Goal: Task Accomplishment & Management: Use online tool/utility

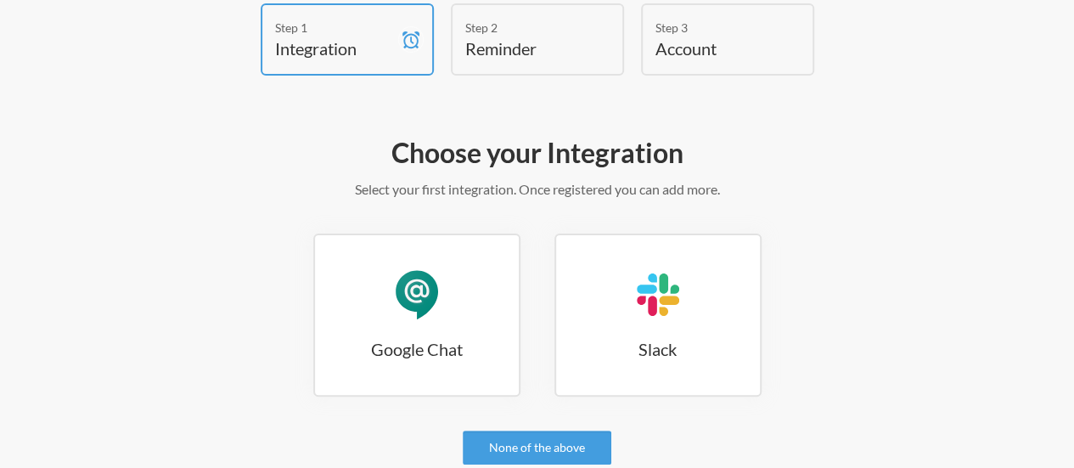
scroll to position [22, 0]
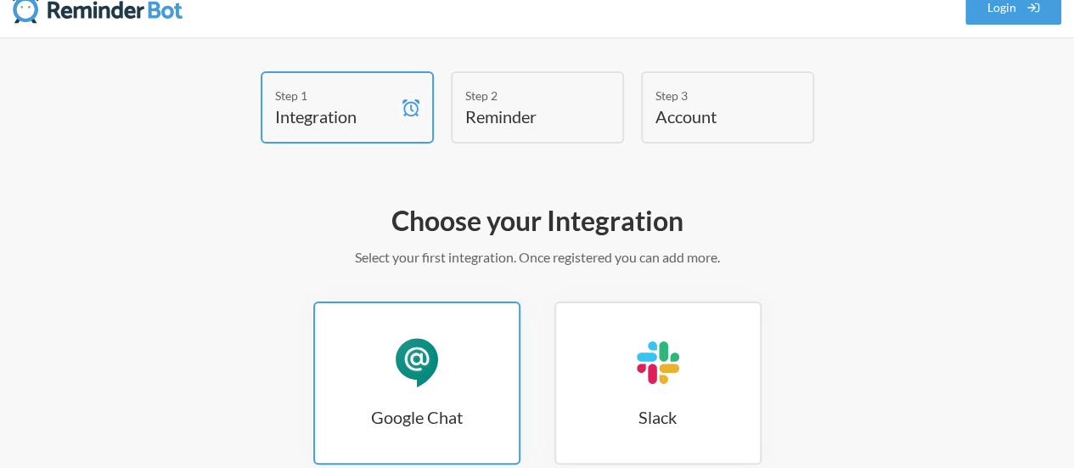
click at [443, 358] on link "Google Chat Google Chat" at bounding box center [416, 382] width 207 height 163
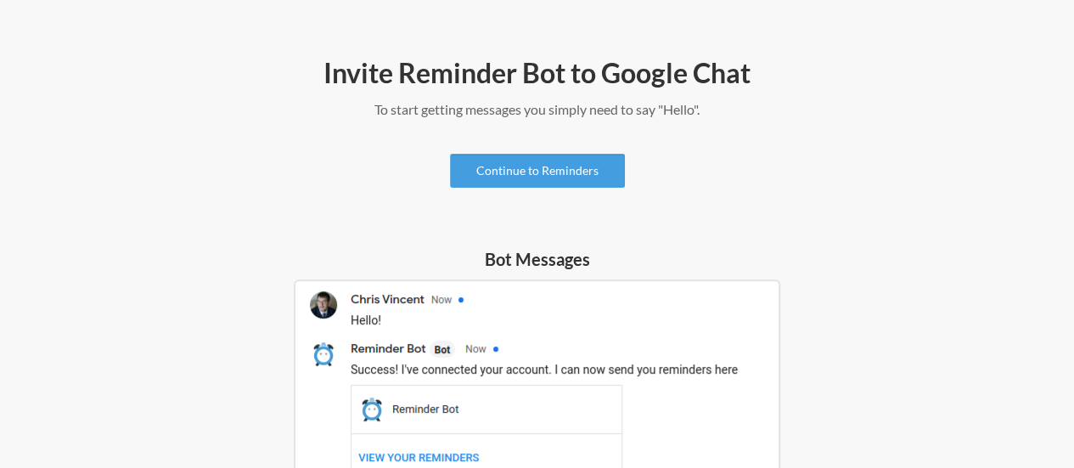
scroll to position [53, 0]
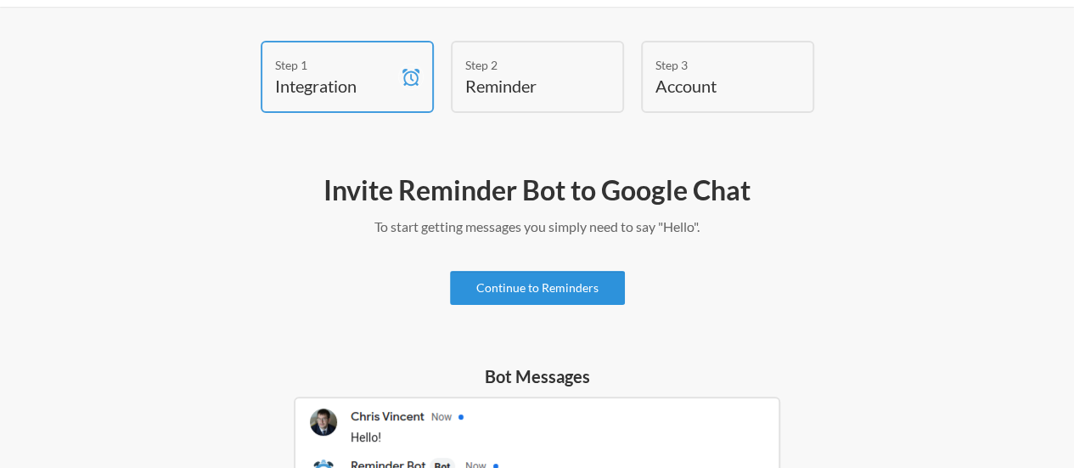
click at [514, 289] on link "Continue to Reminders" at bounding box center [537, 288] width 175 height 34
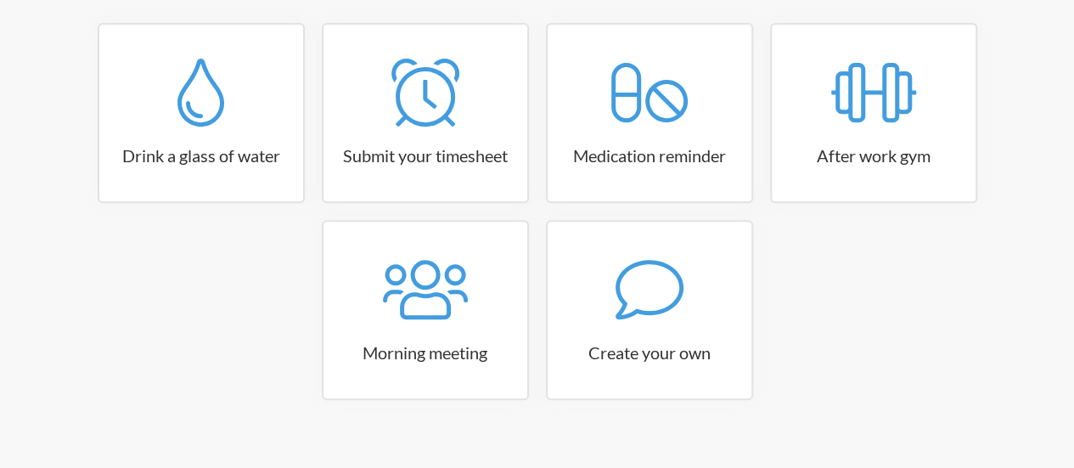
scroll to position [325, 0]
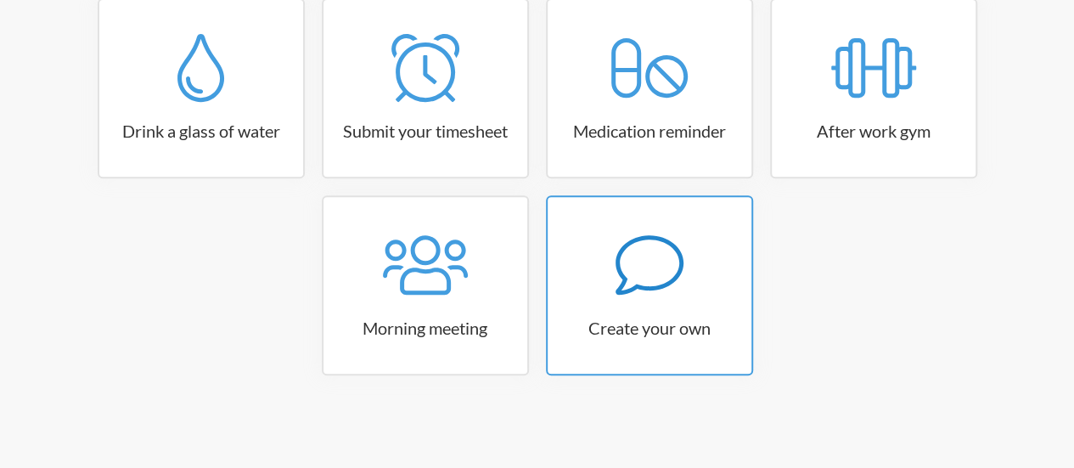
click at [685, 299] on link "Create your own" at bounding box center [649, 285] width 207 height 180
select select "09:30:00"
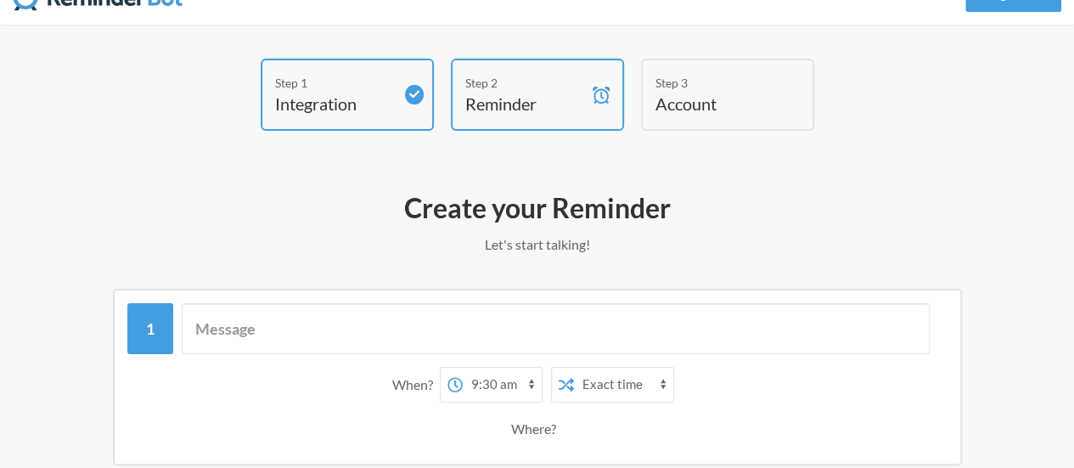
scroll to position [0, 0]
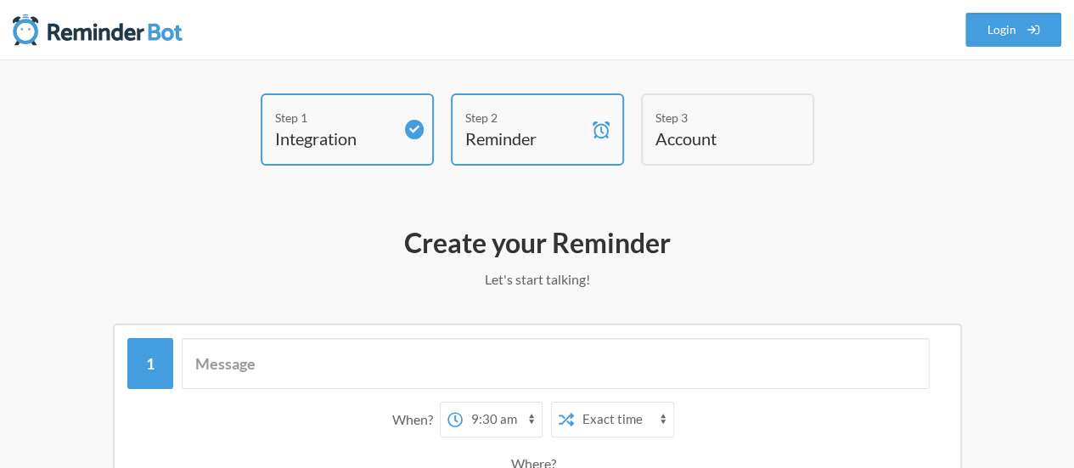
click at [728, 120] on div "Step 3" at bounding box center [714, 118] width 119 height 18
click at [412, 390] on div "When? 12:00 am 12:15 am 12:30 am 12:45 am 1:00 am 1:15 am 1:30 am 1:45 am 2:00 …" at bounding box center [537, 414] width 820 height 152
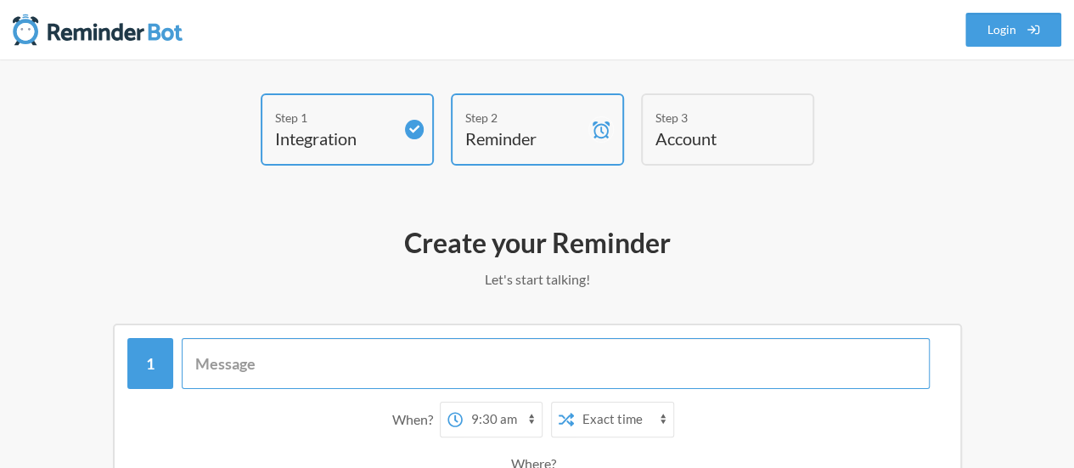
click at [416, 377] on input "text" at bounding box center [556, 363] width 748 height 51
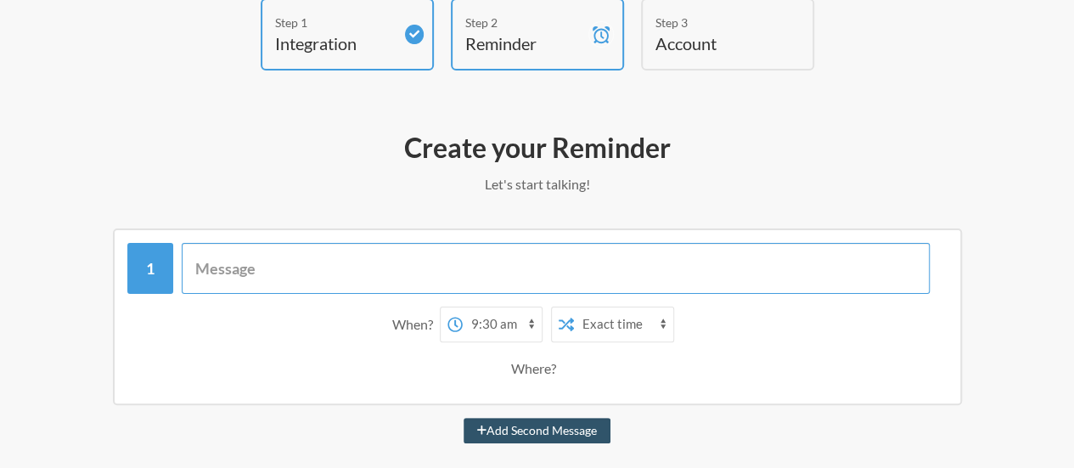
scroll to position [170, 0]
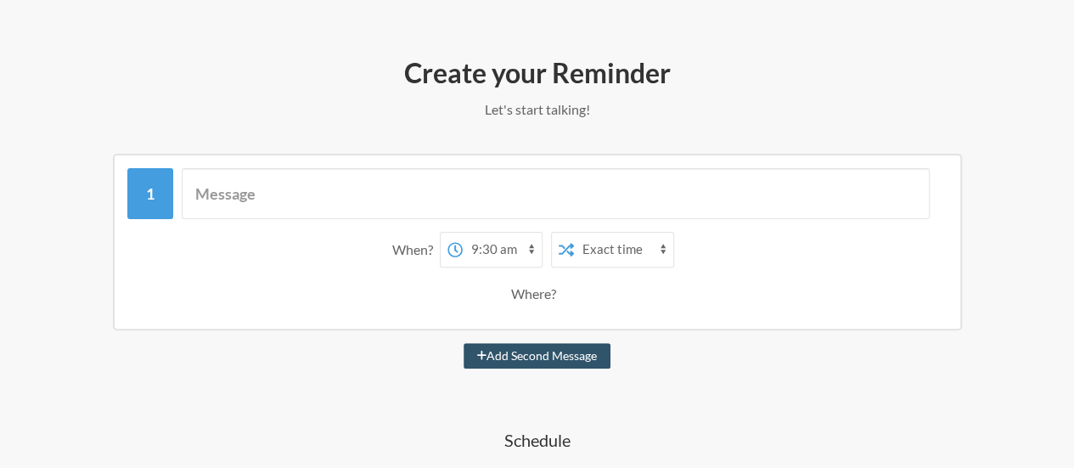
click at [487, 258] on select "12:00 am 12:15 am 12:30 am 12:45 am 1:00 am 1:15 am 1:30 am 1:45 am 2:00 am 2:1…" at bounding box center [502, 250] width 79 height 34
click at [463, 233] on select "12:00 am 12:15 am 12:30 am 12:45 am 1:00 am 1:15 am 1:30 am 1:45 am 2:00 am 2:1…" at bounding box center [502, 250] width 79 height 34
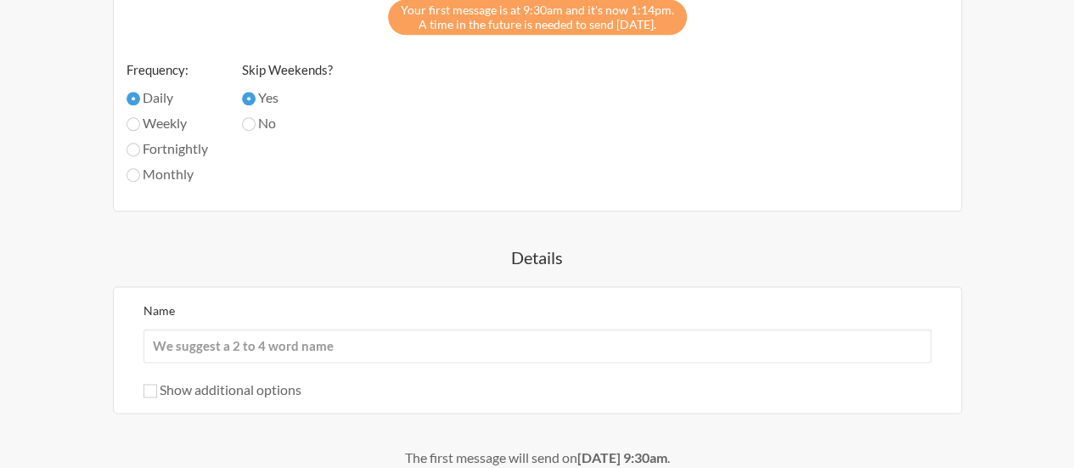
scroll to position [934, 0]
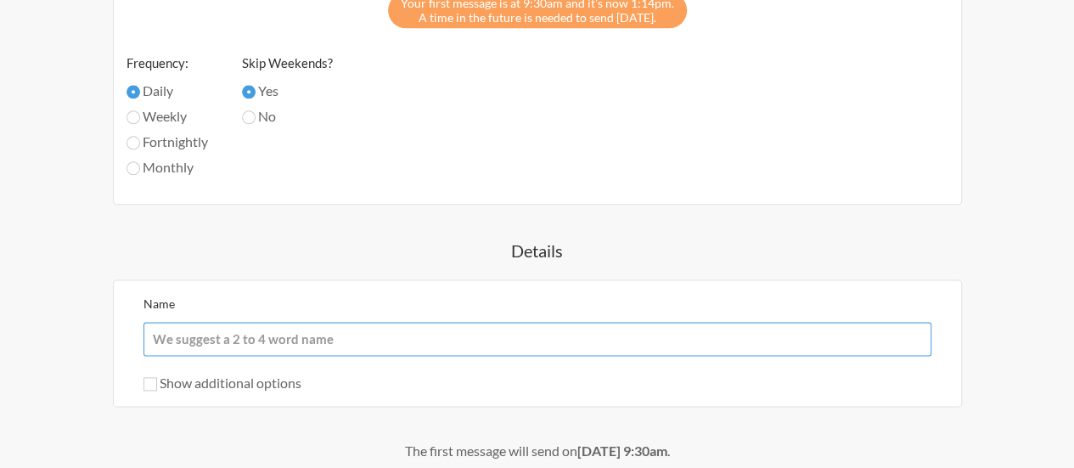
click at [268, 340] on input "Name" at bounding box center [537, 339] width 788 height 34
click at [261, 332] on input "Name" at bounding box center [537, 339] width 788 height 34
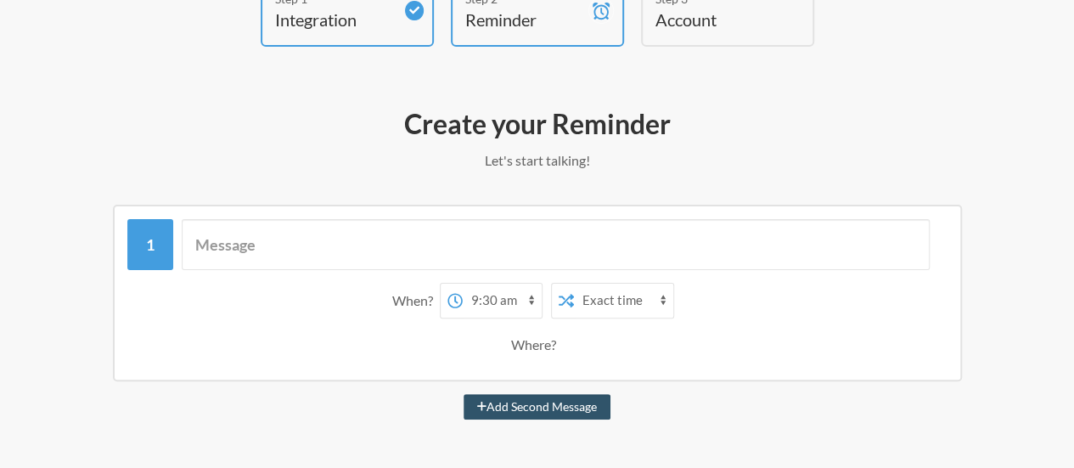
scroll to position [0, 0]
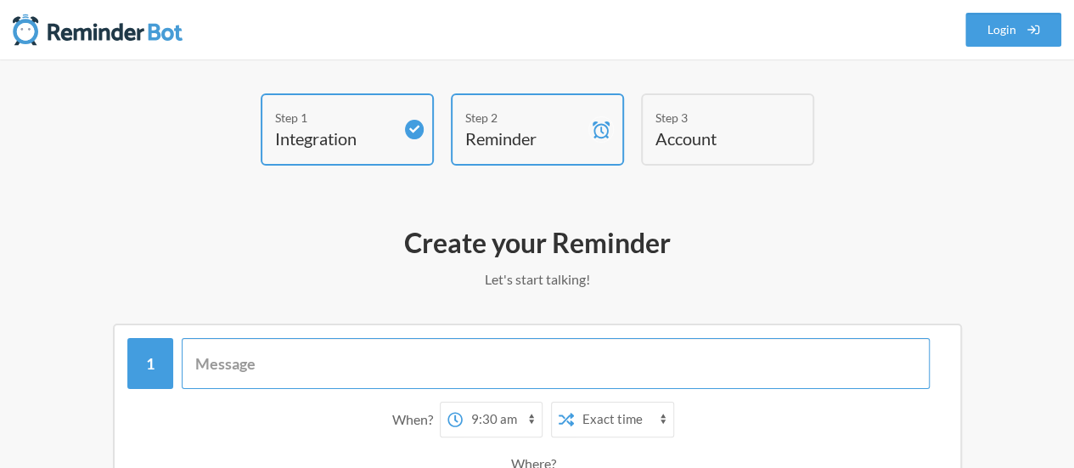
click at [298, 361] on input "text" at bounding box center [556, 363] width 748 height 51
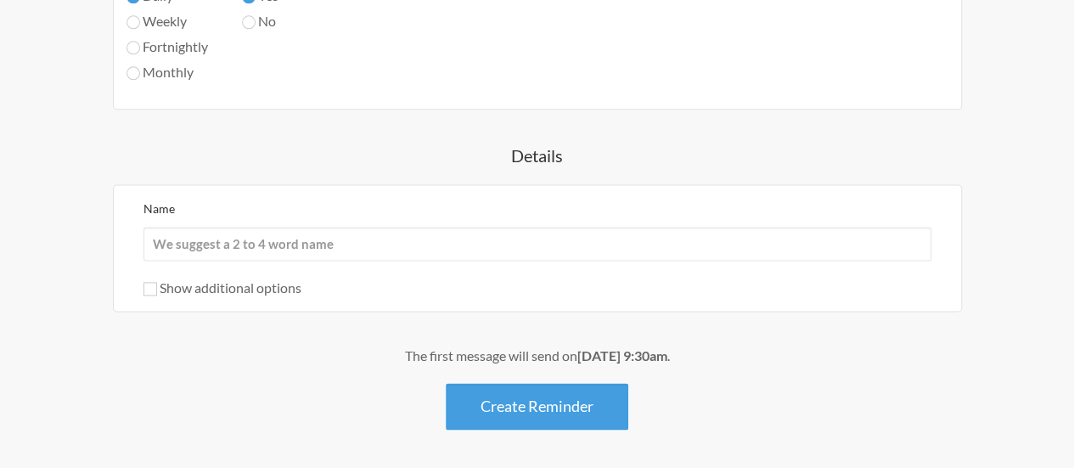
scroll to position [1088, 0]
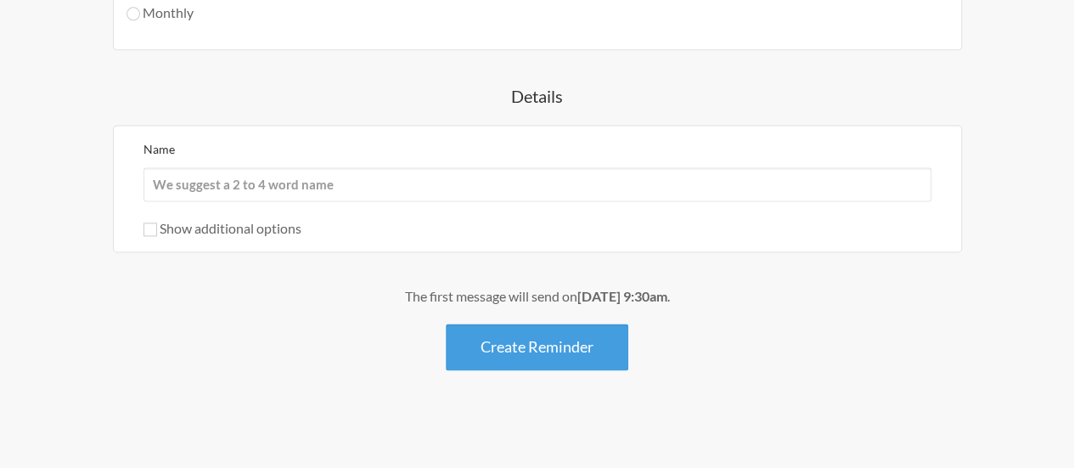
type input "Es hora de beber agua :)"
click at [237, 192] on input "Name" at bounding box center [537, 184] width 788 height 34
type input "Beber agua"
click at [180, 222] on label "Show additional options" at bounding box center [222, 228] width 158 height 16
click at [157, 222] on input "Show additional options" at bounding box center [150, 229] width 14 height 14
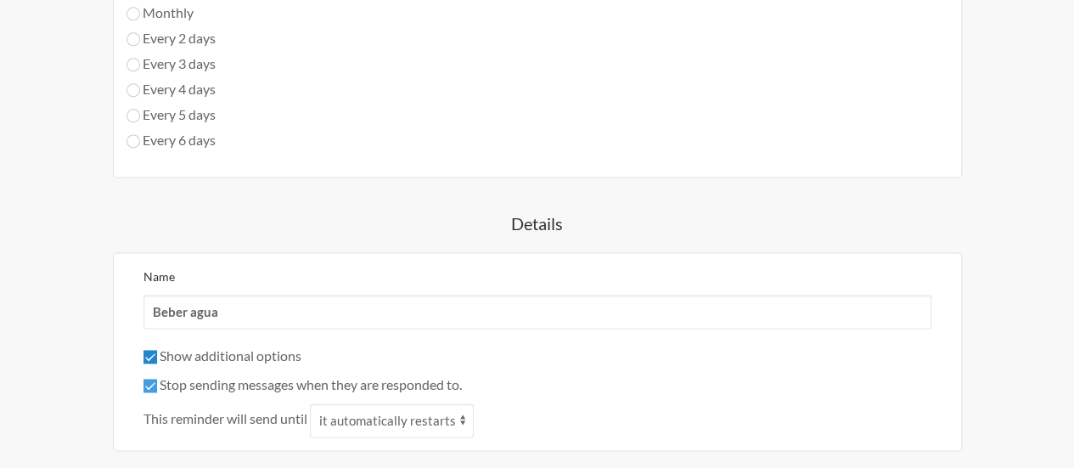
click at [155, 350] on input "Show additional options" at bounding box center [150, 357] width 14 height 14
checkbox input "false"
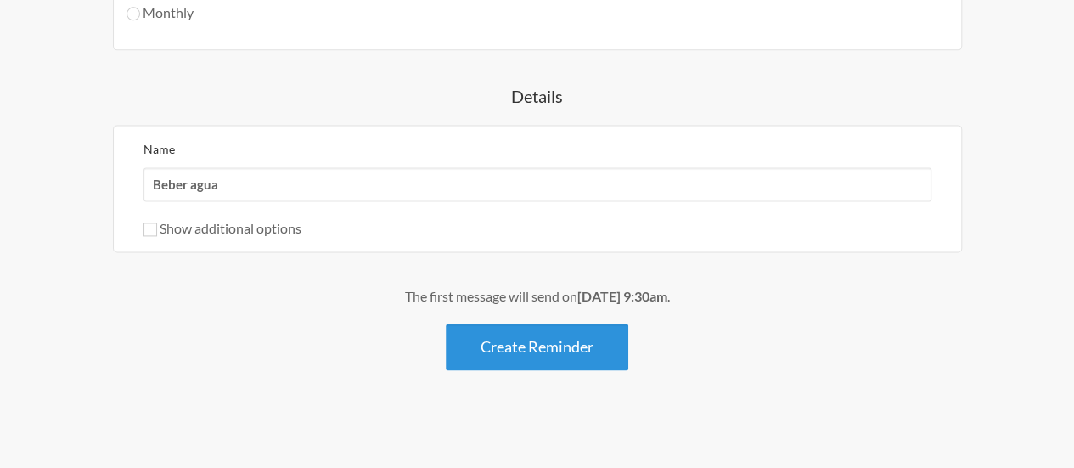
click at [549, 353] on button "Create Reminder" at bounding box center [537, 346] width 182 height 47
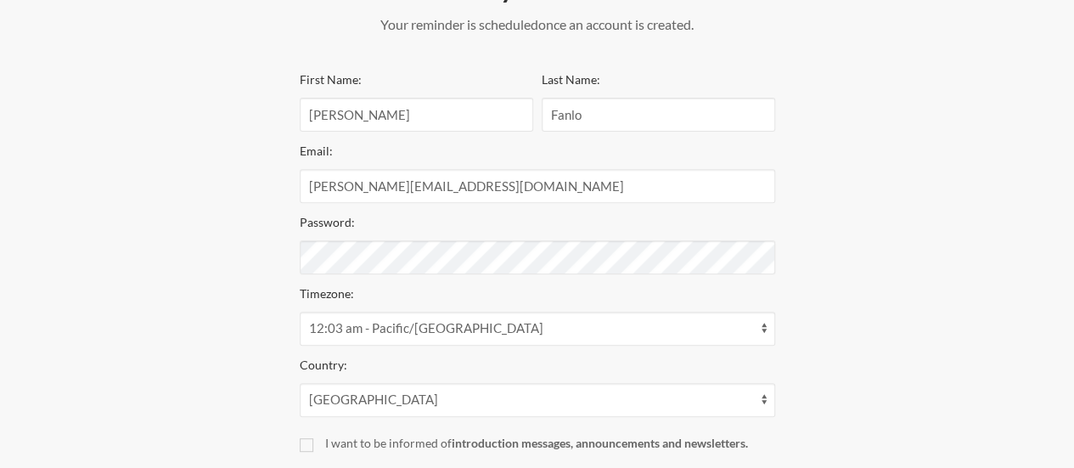
scroll to position [340, 0]
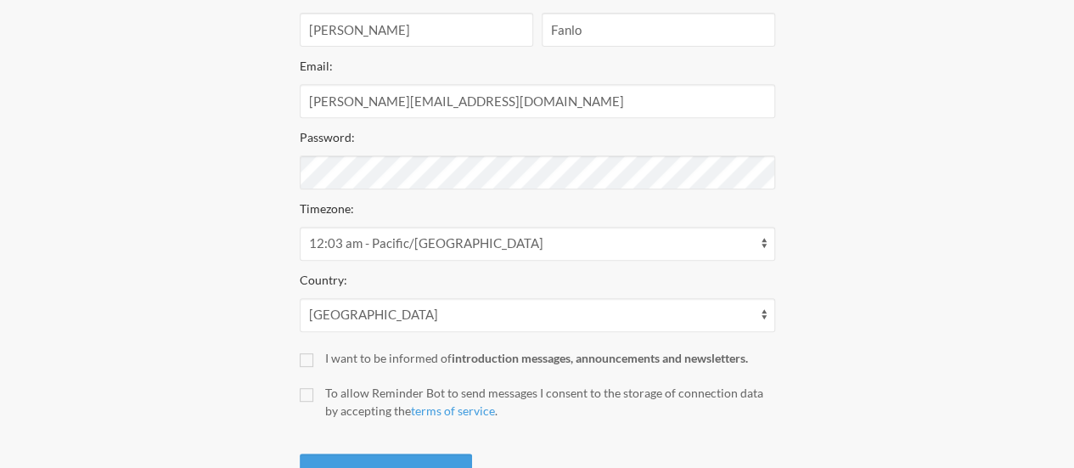
click at [244, 184] on div "Step 1 Integration Step 2 Reminder Step 3 Account Create your Account Your remi…" at bounding box center [537, 131] width 1006 height 755
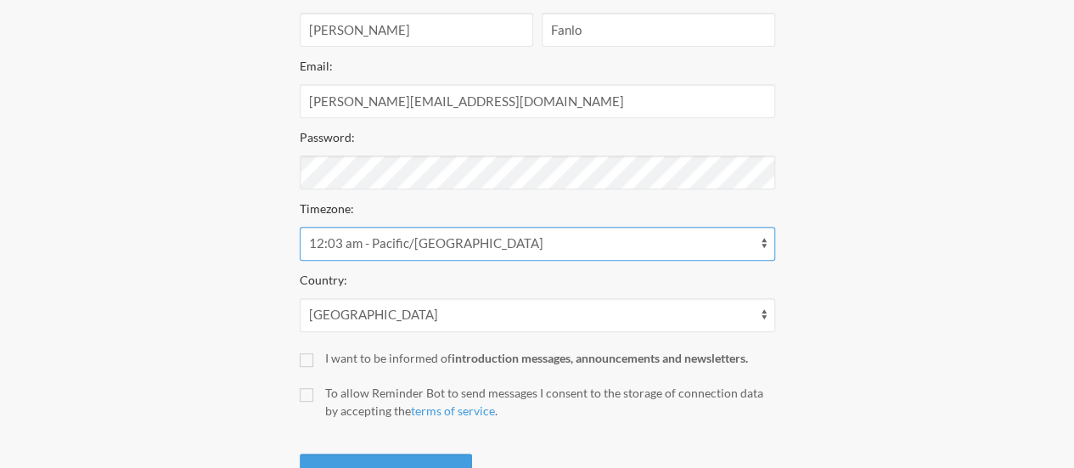
click at [450, 250] on select "12:03 am - Pacific/Chatham 12:18 am - Pacific/Apia 12:18 am - Pacific/Enderbury…" at bounding box center [537, 244] width 475 height 34
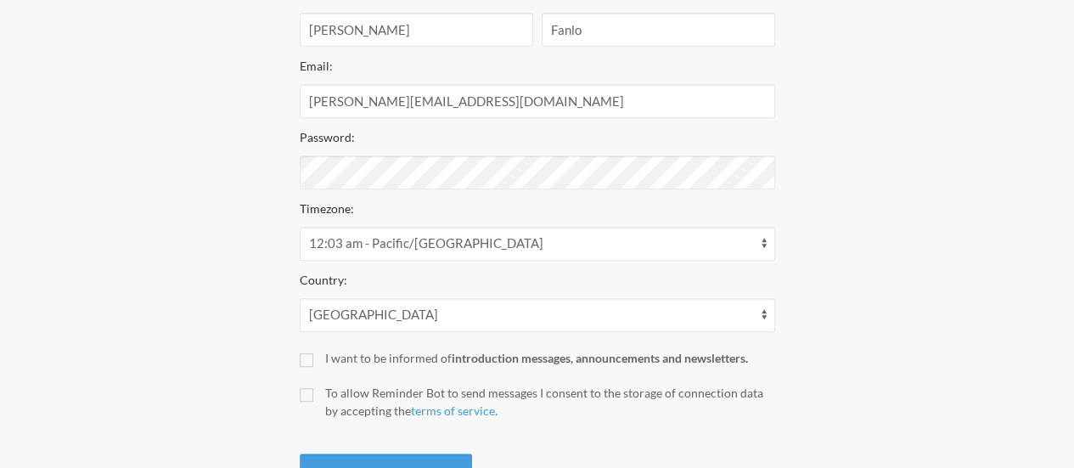
click at [203, 236] on div "Step 1 Integration Step 2 Reminder Step 3 Account Create your Account Your remi…" at bounding box center [537, 131] width 1006 height 755
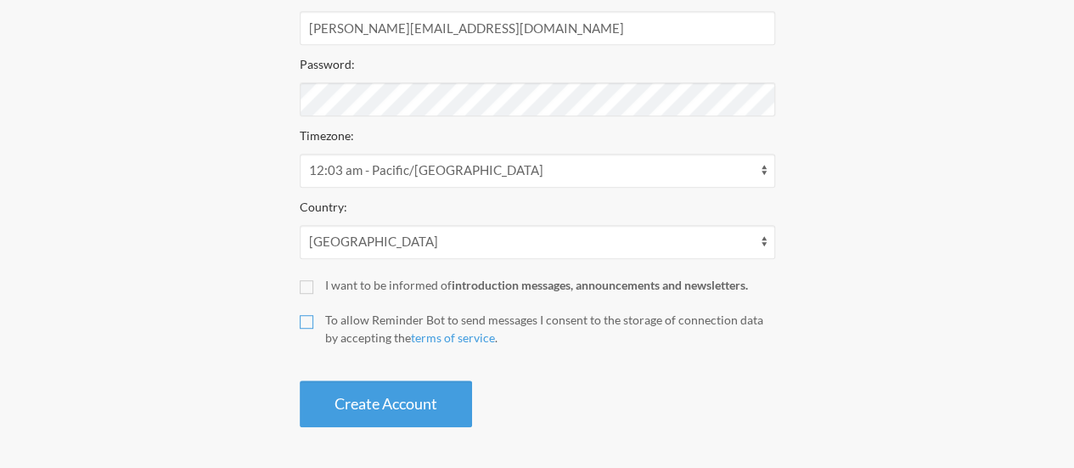
click at [307, 320] on input "To allow Reminder Bot to send messages I consent to the storage of connection d…" at bounding box center [307, 322] width 14 height 14
checkbox input "true"
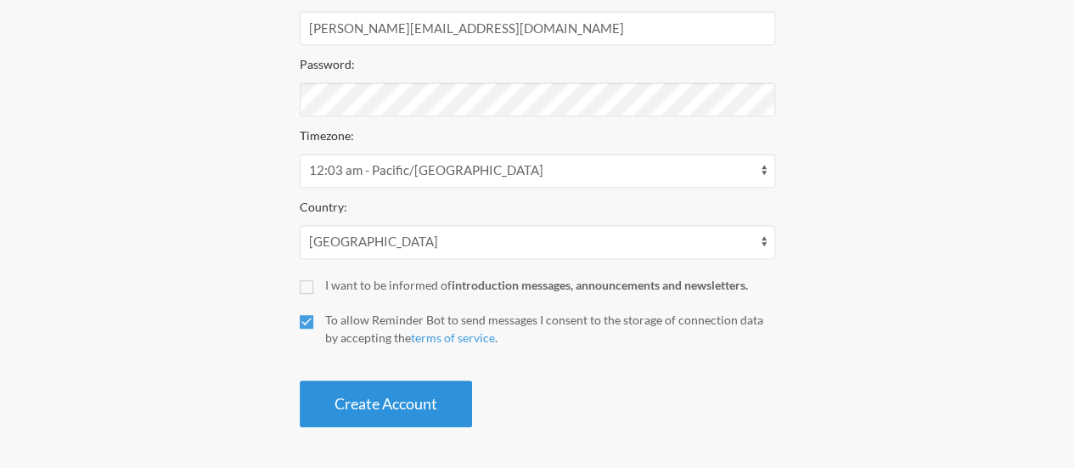
click at [406, 388] on button "Create Account" at bounding box center [386, 403] width 172 height 47
click at [396, 404] on button "Create Account" at bounding box center [386, 403] width 172 height 47
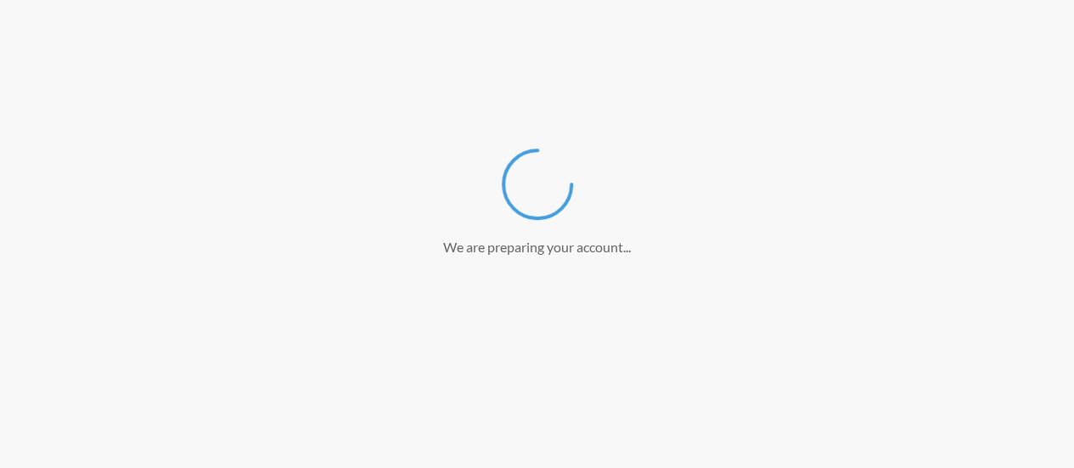
scroll to position [9, 0]
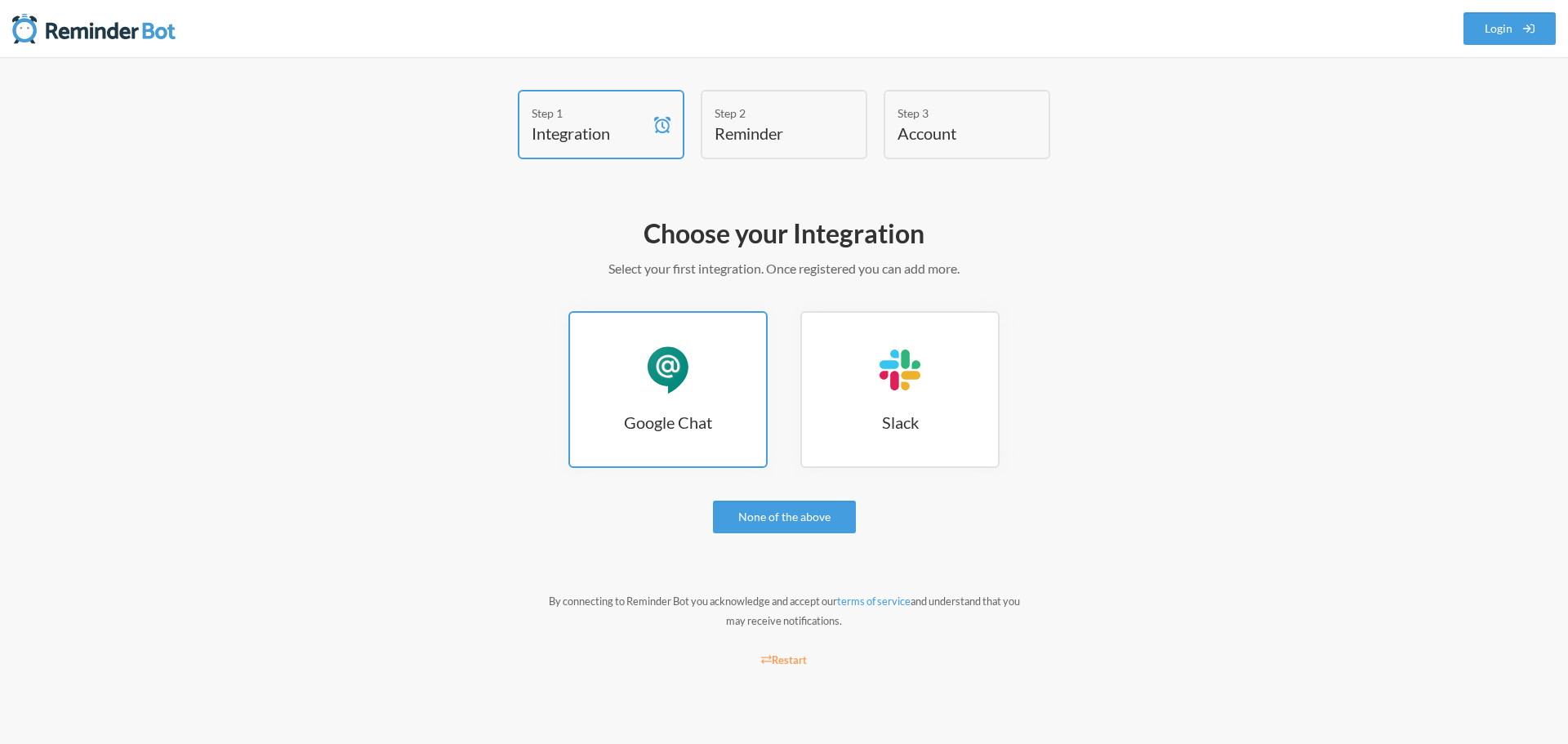
click at [680, 367] on div "Google Chat" at bounding box center [668, 370] width 49 height 49
click at [766, 512] on link "None of the above" at bounding box center [784, 517] width 143 height 33
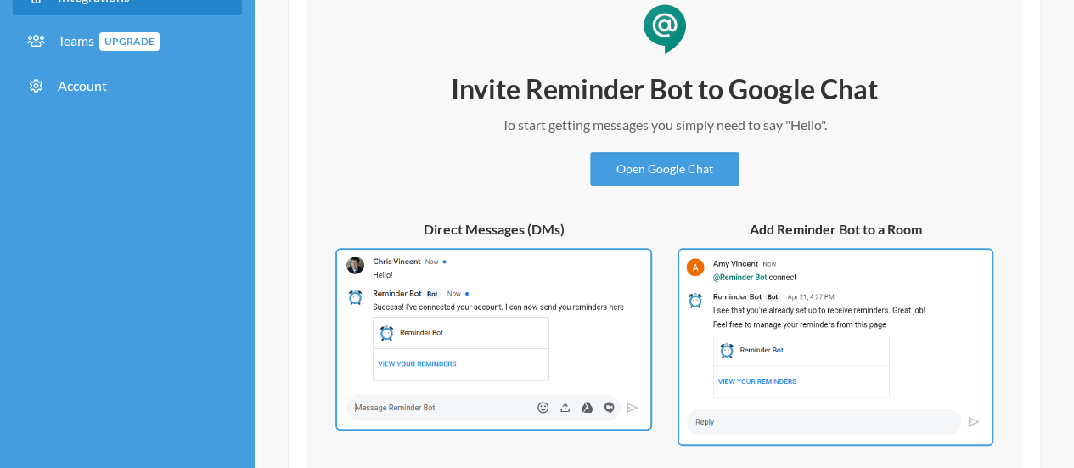
scroll to position [53, 0]
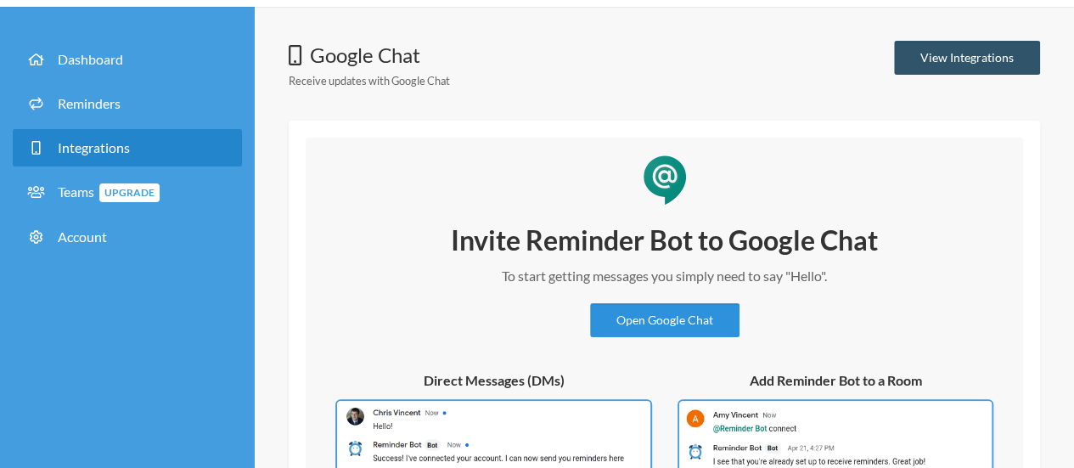
click at [654, 311] on link "Open Google Chat" at bounding box center [664, 320] width 149 height 34
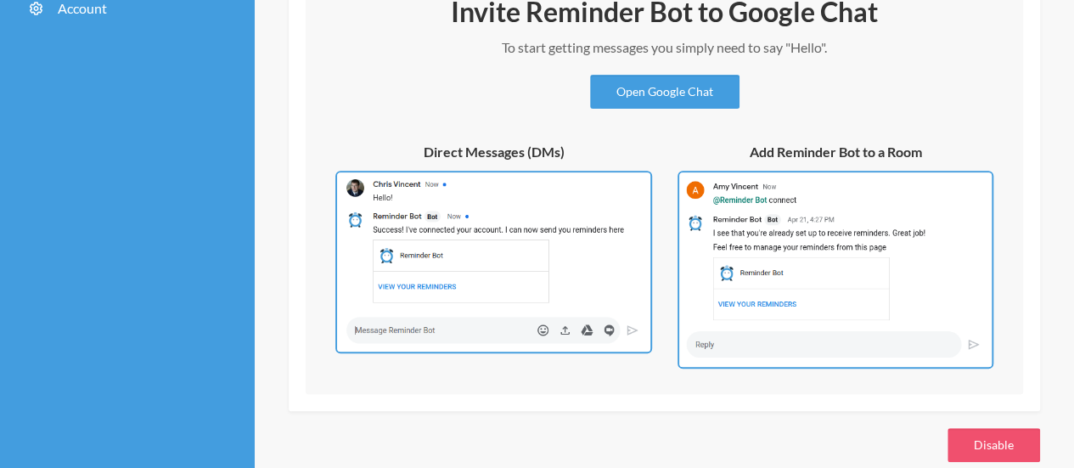
scroll to position [307, 0]
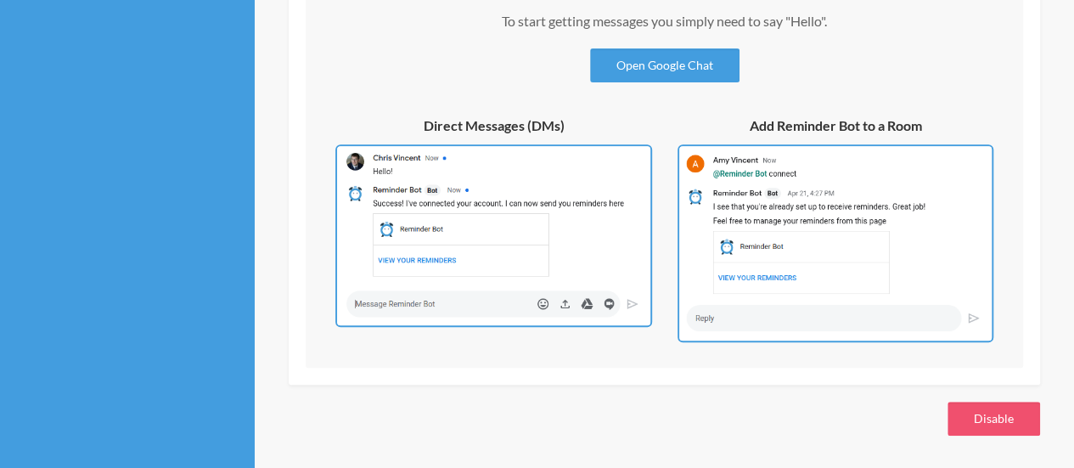
click at [170, 222] on div "Dashboard Reminders Integrations Teams Upgrade Account" at bounding box center [127, 110] width 255 height 717
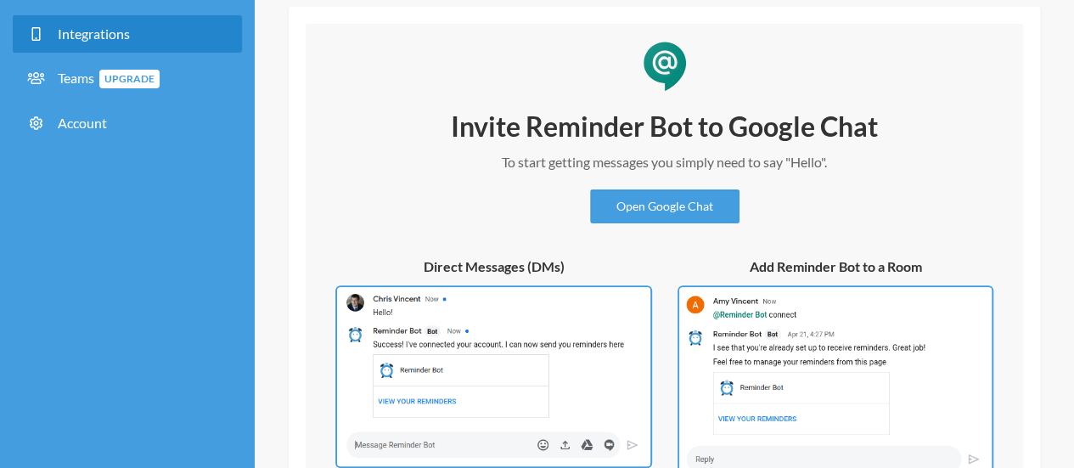
scroll to position [170, 0]
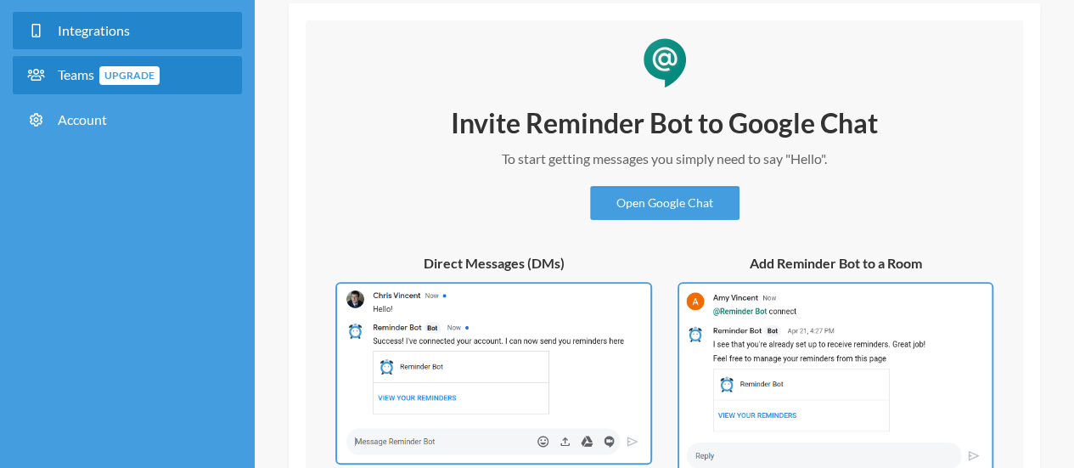
click at [82, 69] on span "Teams Upgrade" at bounding box center [109, 74] width 102 height 16
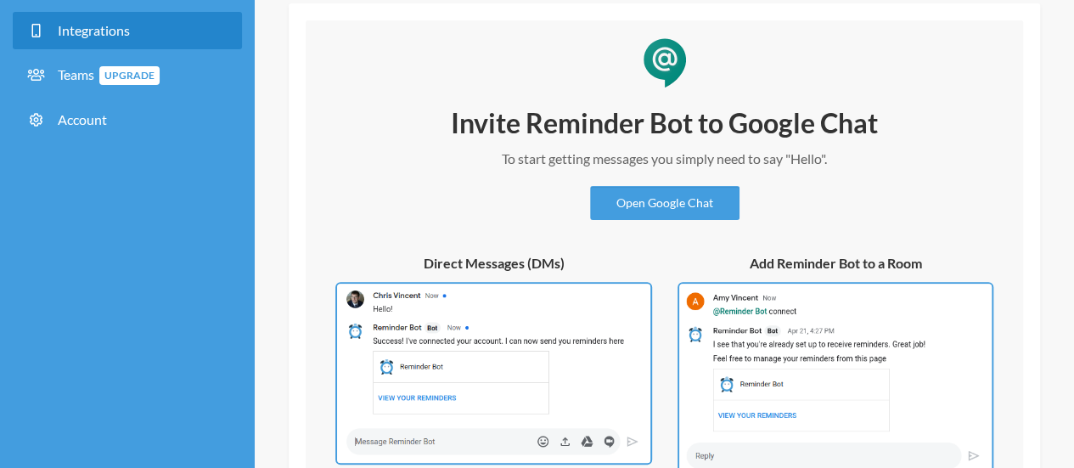
drag, startPoint x: 75, startPoint y: 35, endPoint x: 74, endPoint y: 51, distance: 16.1
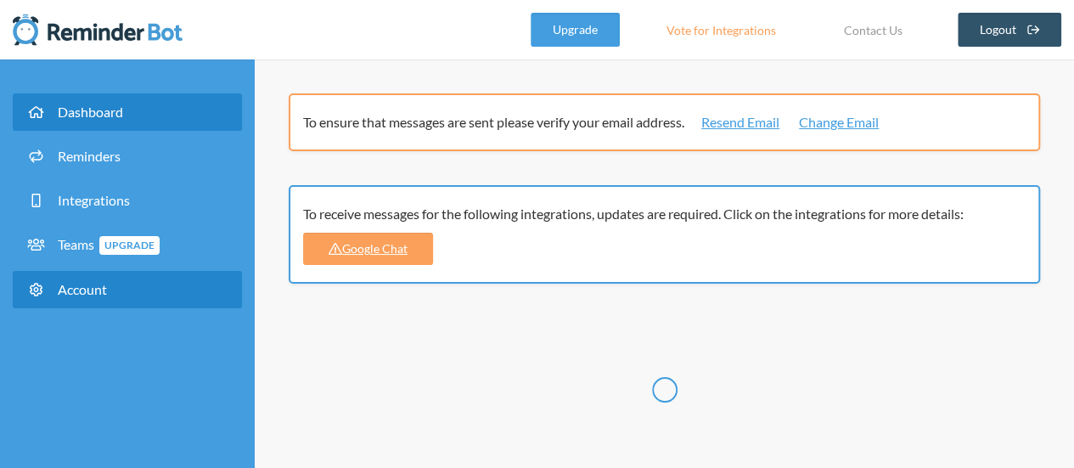
click at [88, 300] on link "Account" at bounding box center [127, 289] width 229 height 37
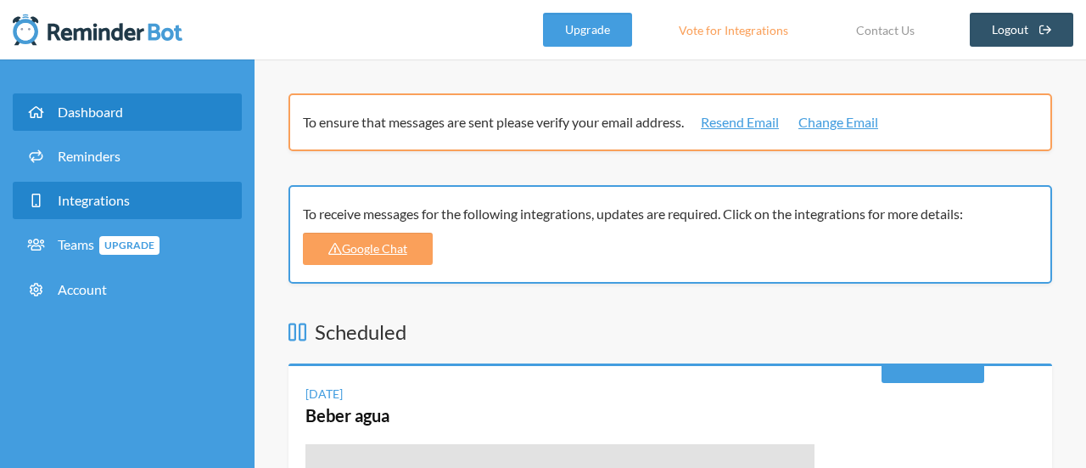
select select "**"
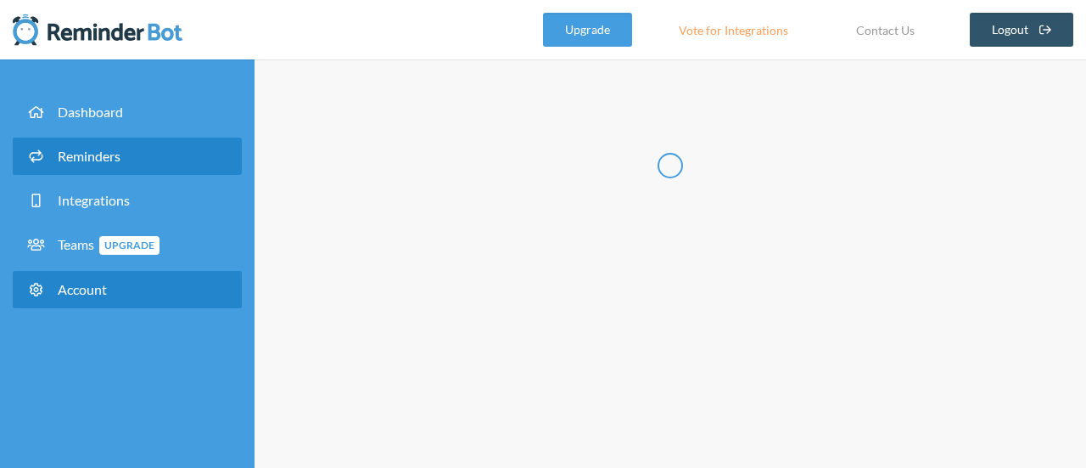
type input "******"
type input "*****"
type input "**********"
select select "**"
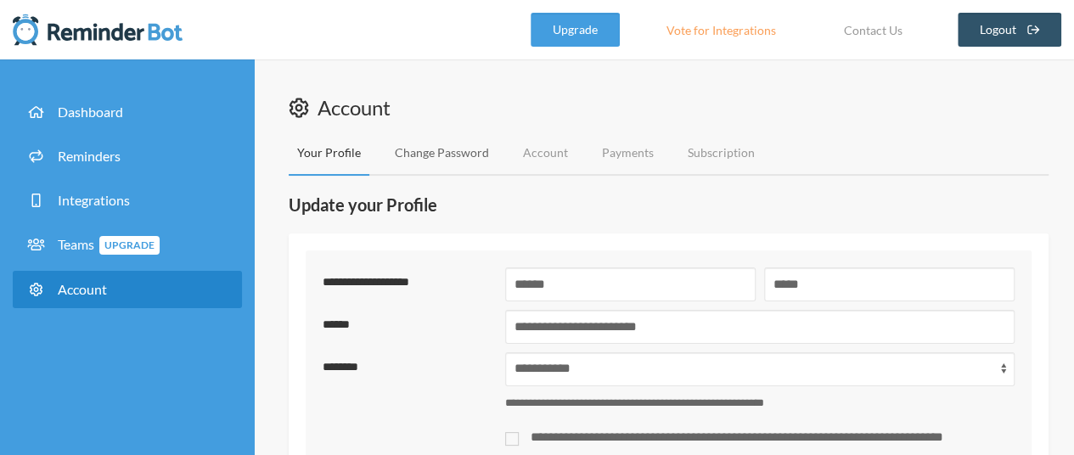
click at [455, 153] on link "Change Password" at bounding box center [441, 153] width 111 height 45
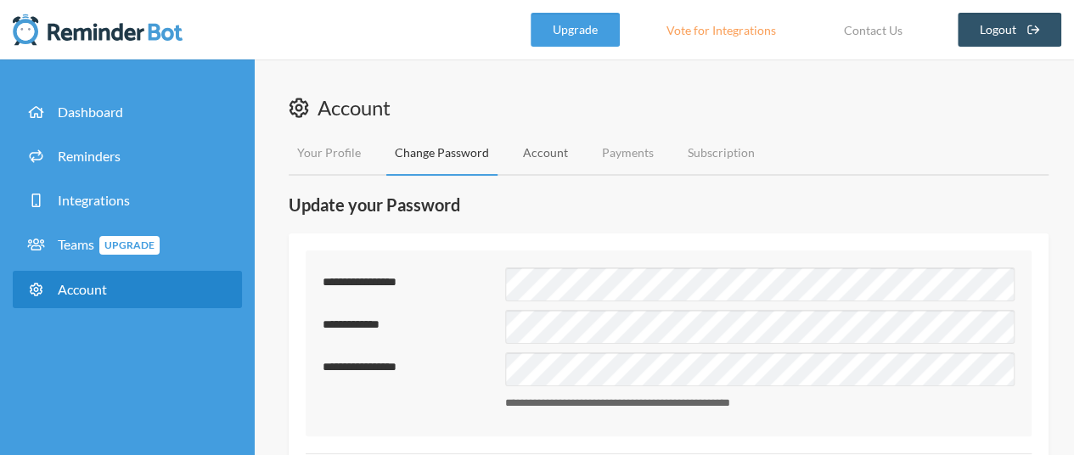
click at [545, 156] on link "Account" at bounding box center [545, 153] width 62 height 45
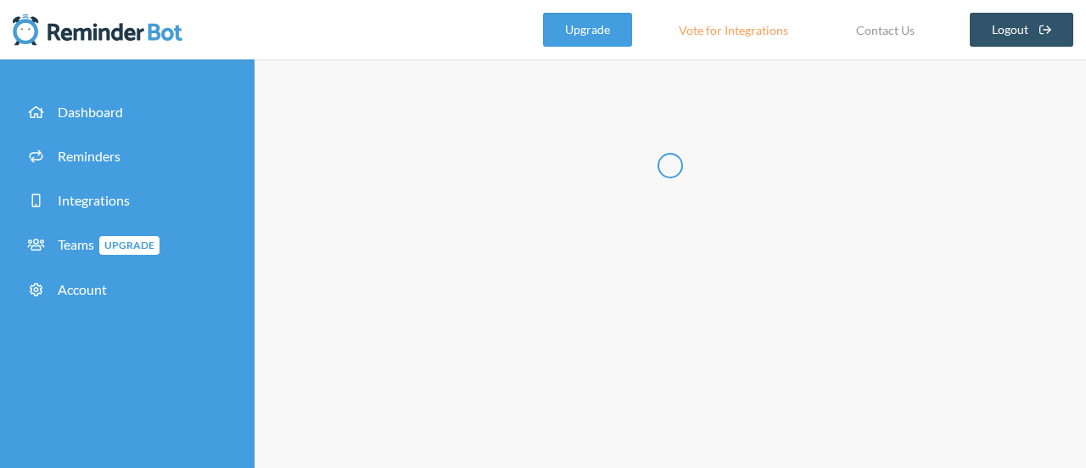
type input "**********"
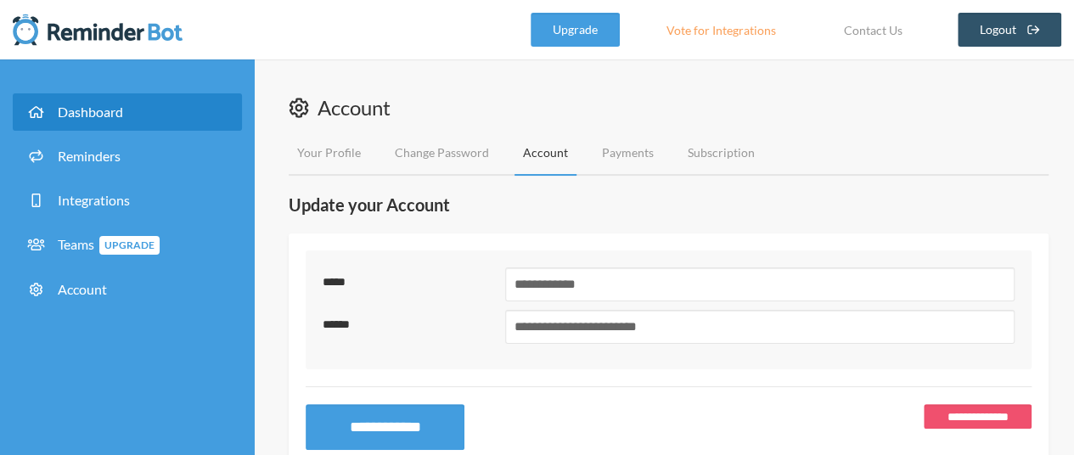
click at [138, 116] on link "Dashboard" at bounding box center [127, 111] width 229 height 37
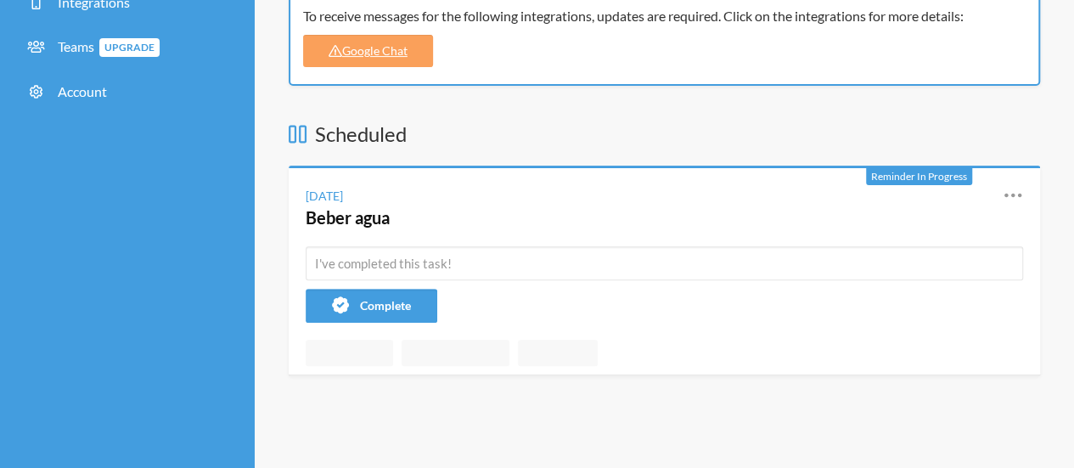
scroll to position [85, 0]
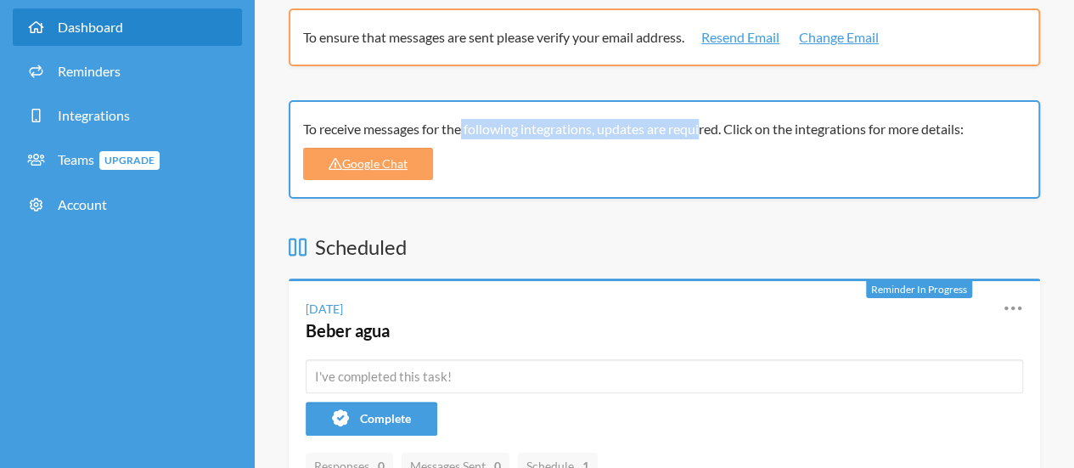
drag, startPoint x: 389, startPoint y: 132, endPoint x: 629, endPoint y: 132, distance: 240.2
click at [629, 132] on div "To receive messages for the following integrations, updates are required. Click…" at bounding box center [658, 129] width 710 height 20
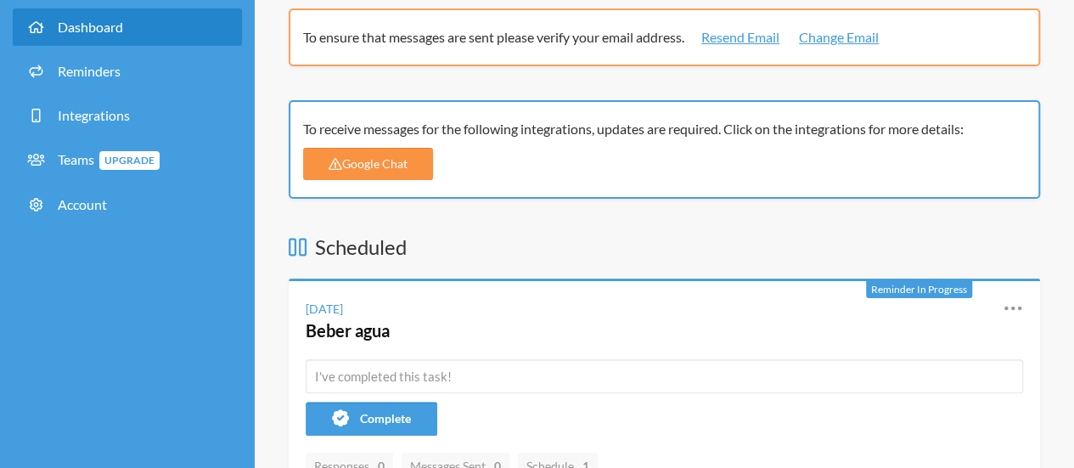
click at [383, 160] on link "Google Chat" at bounding box center [368, 164] width 130 height 32
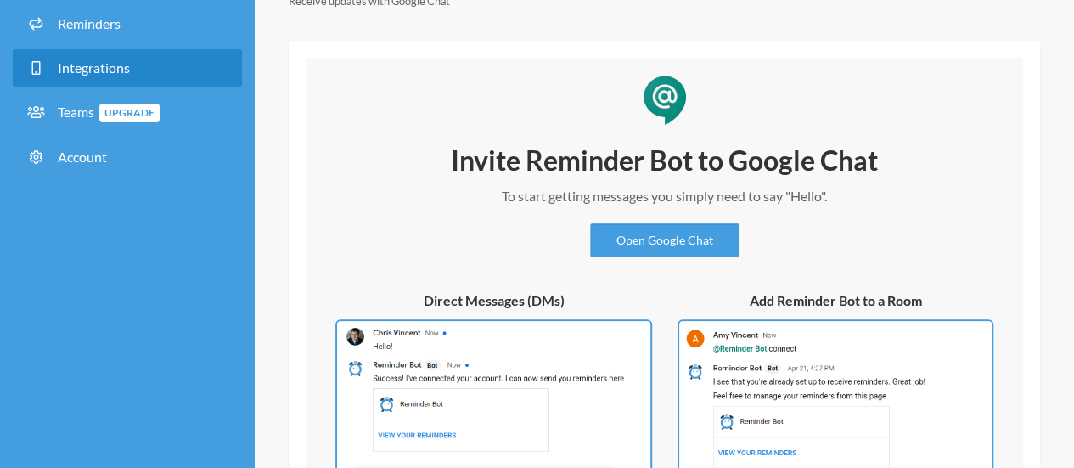
scroll to position [255, 0]
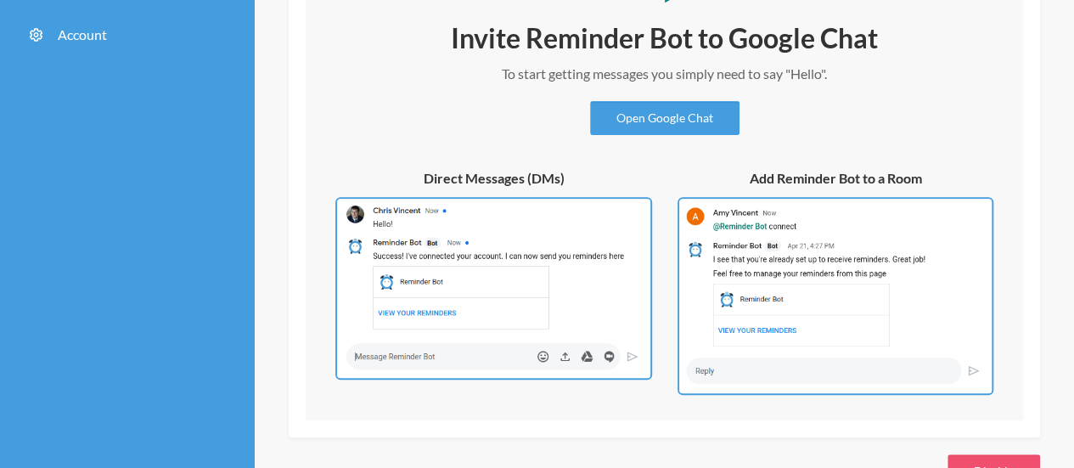
click at [516, 294] on img at bounding box center [493, 288] width 317 height 183
click at [653, 122] on link "Open Google Chat" at bounding box center [664, 118] width 149 height 34
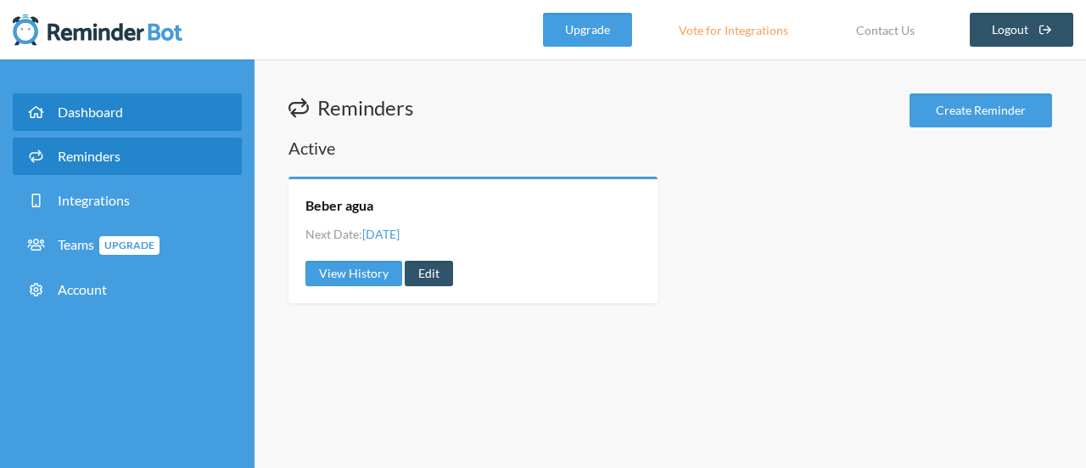
click at [99, 109] on span "Dashboard" at bounding box center [90, 112] width 65 height 16
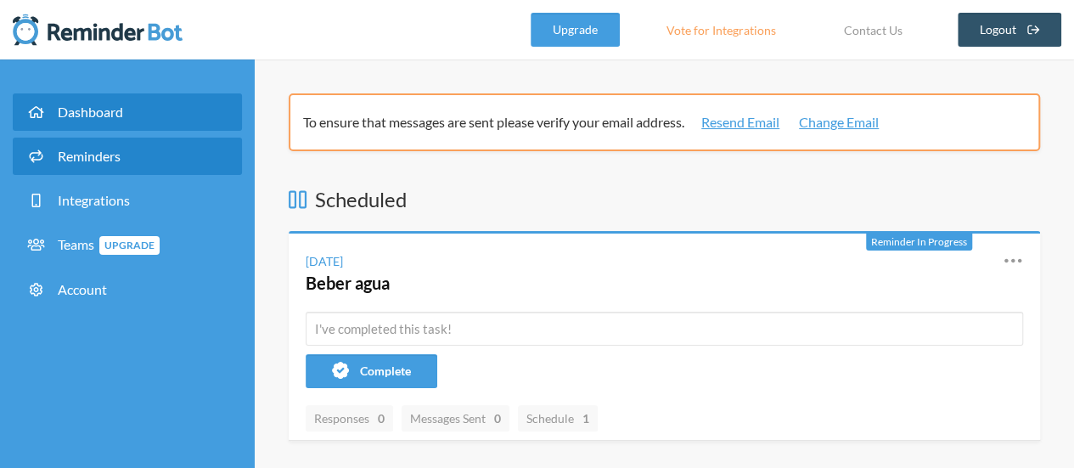
click at [115, 166] on link "Reminders" at bounding box center [127, 156] width 229 height 37
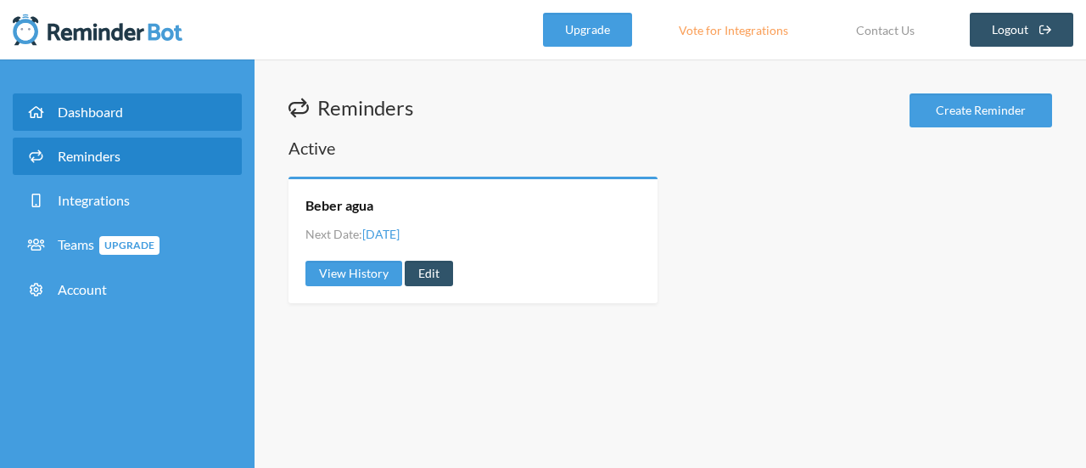
click at [104, 123] on link "Dashboard" at bounding box center [127, 111] width 229 height 37
